Goal: Information Seeking & Learning: Learn about a topic

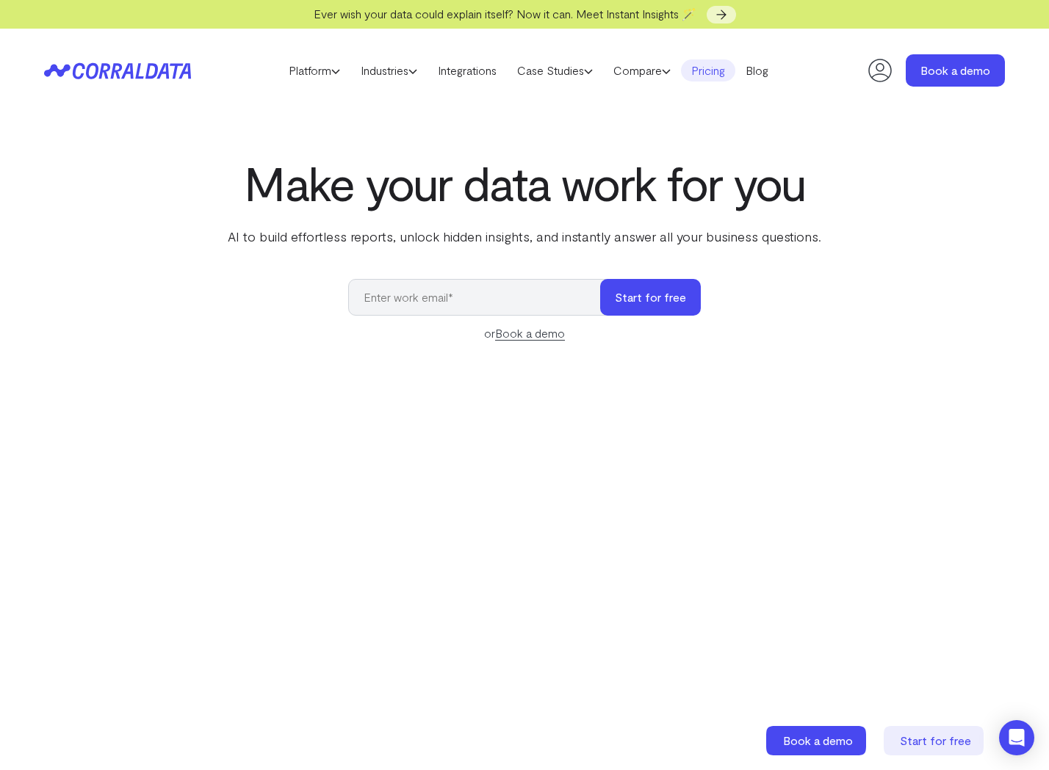
click at [735, 72] on link "Pricing" at bounding box center [708, 70] width 54 height 22
click at [761, 73] on link "Blog" at bounding box center [756, 70] width 43 height 22
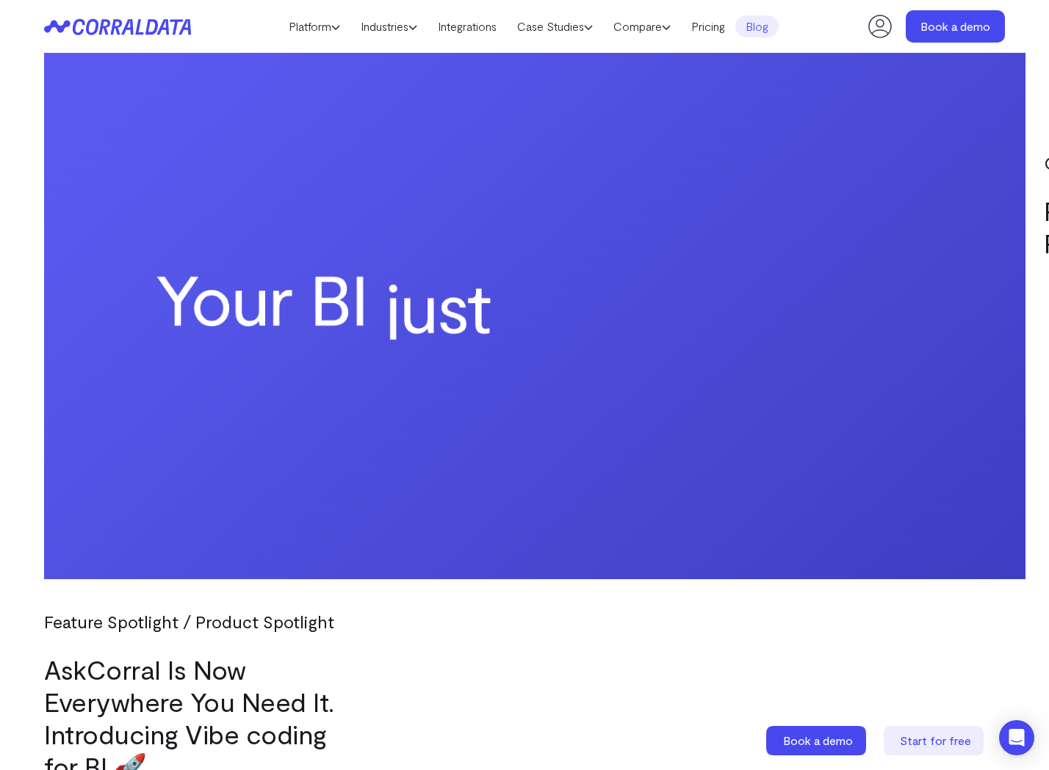
scroll to position [1288, 0]
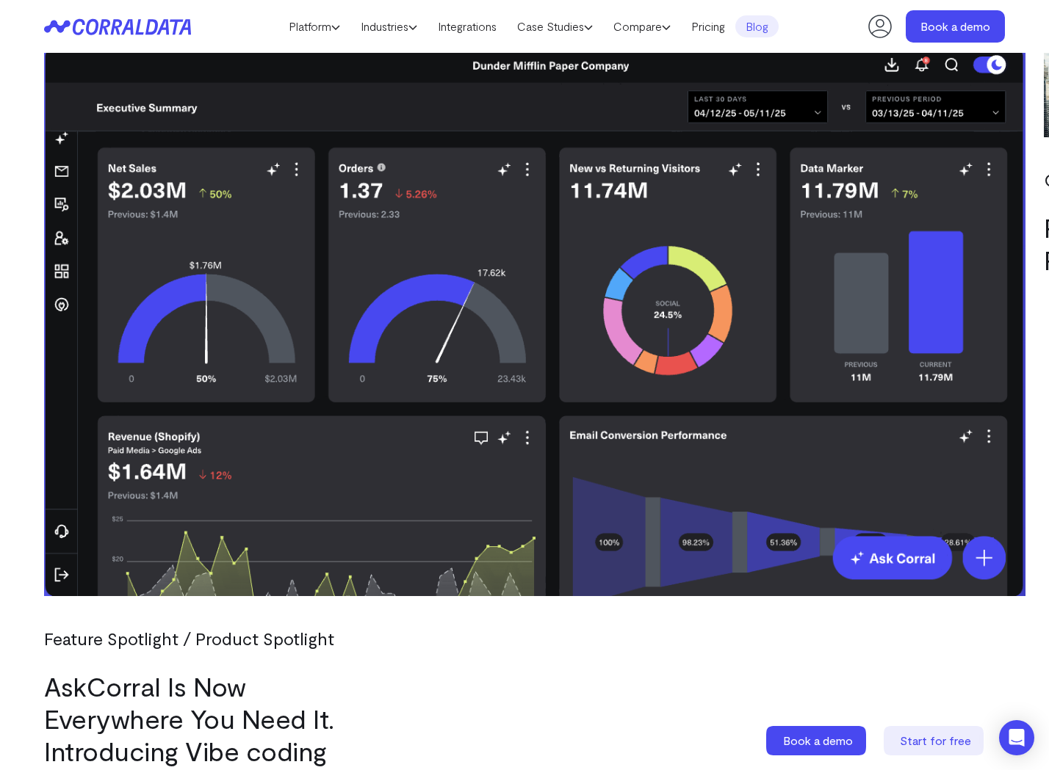
click at [148, 671] on link "AskCorral Is Now Everywhere You Need It. Introducing Vibe coding for BI 🚀" at bounding box center [189, 735] width 290 height 129
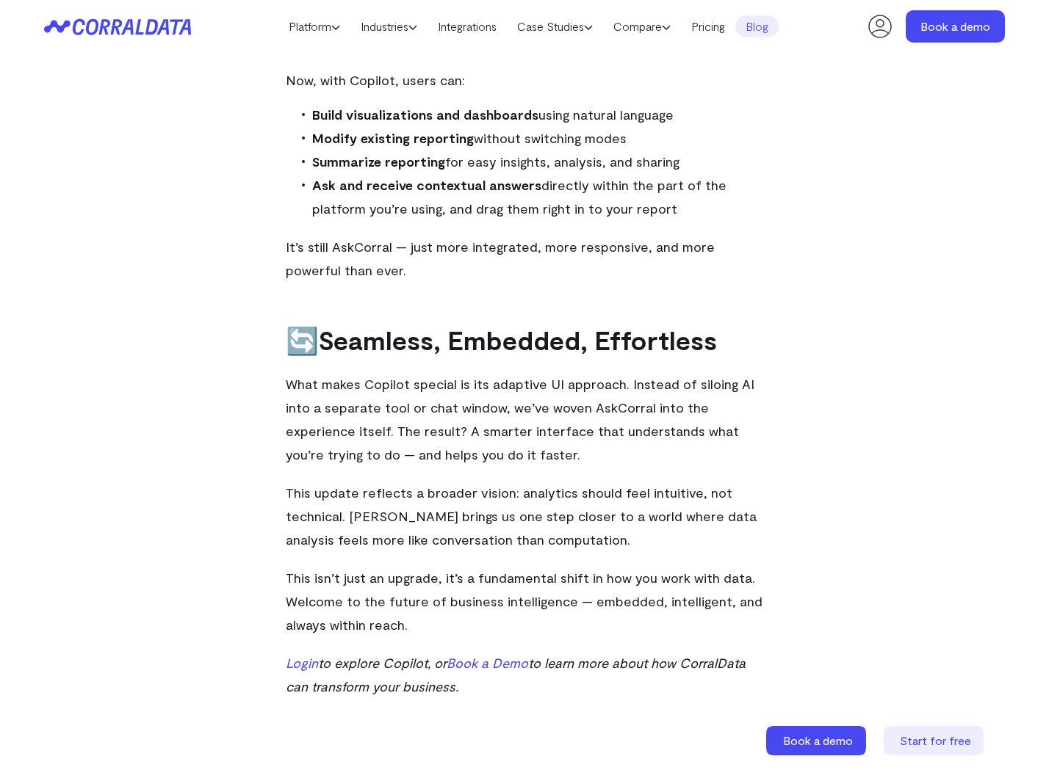
drag, startPoint x: 248, startPoint y: 174, endPoint x: 510, endPoint y: 680, distance: 570.3
copy div "AskCorral Is Now Everywhere You Need It. Introducing Vibe coding for BI 🚀 Corra…"
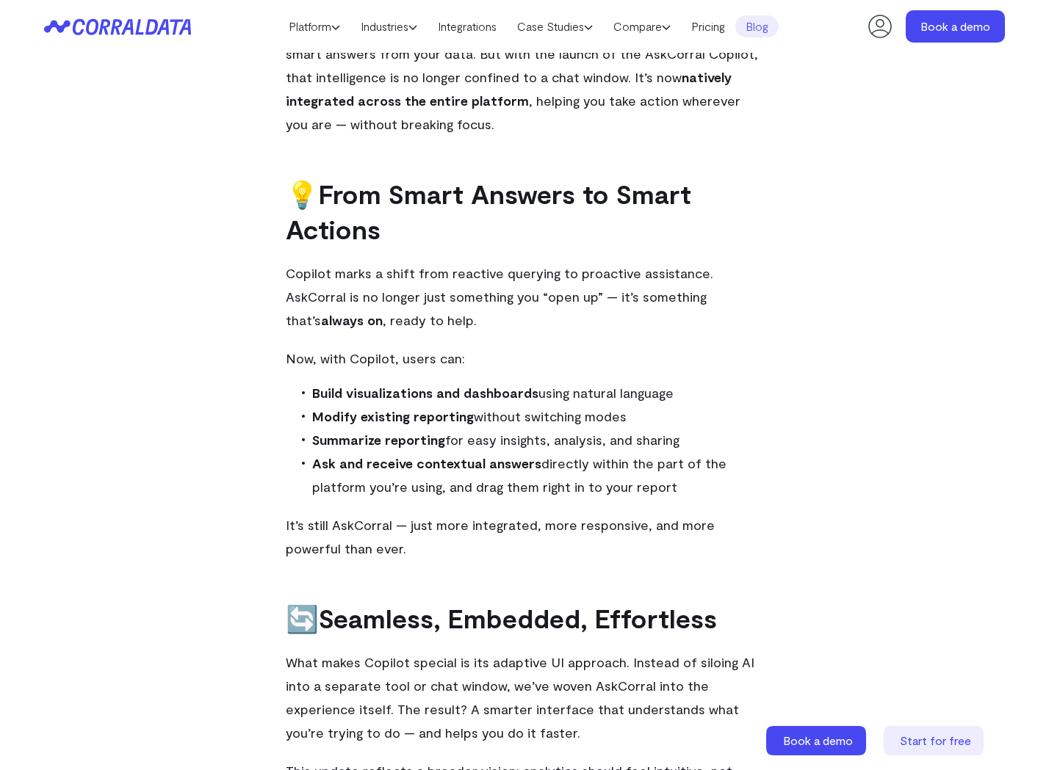
scroll to position [621, 0]
